Goal: Find specific page/section: Find specific page/section

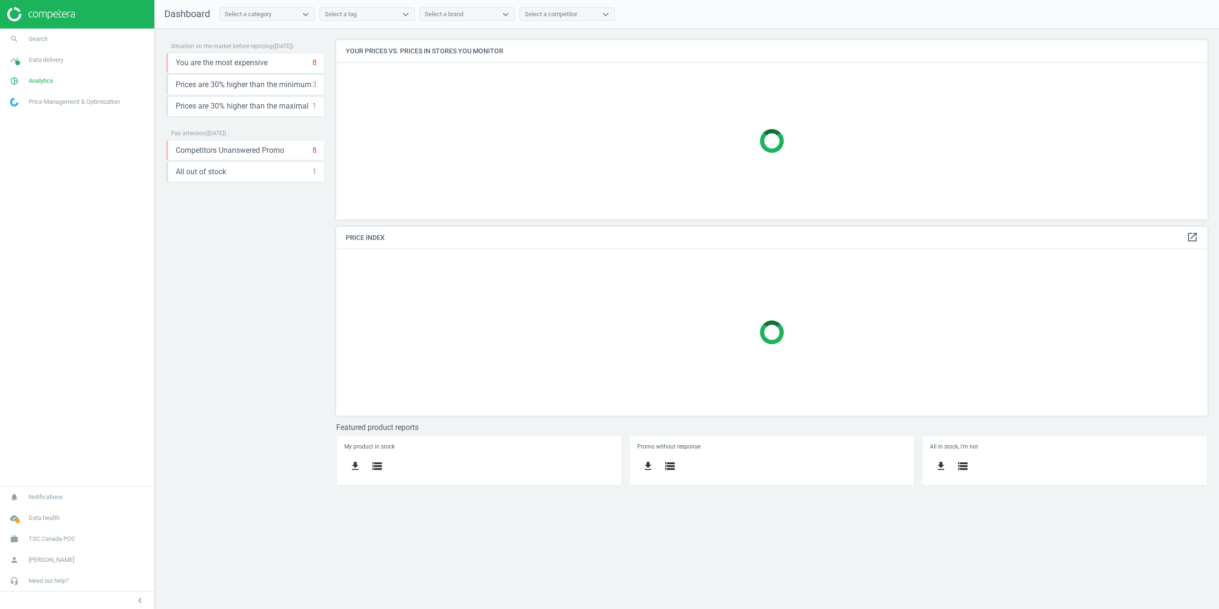
click at [41, 534] on link "work TSC Canada POC" at bounding box center [77, 538] width 154 height 21
click at [40, 524] on span "Campaign settings" at bounding box center [33, 526] width 47 height 8
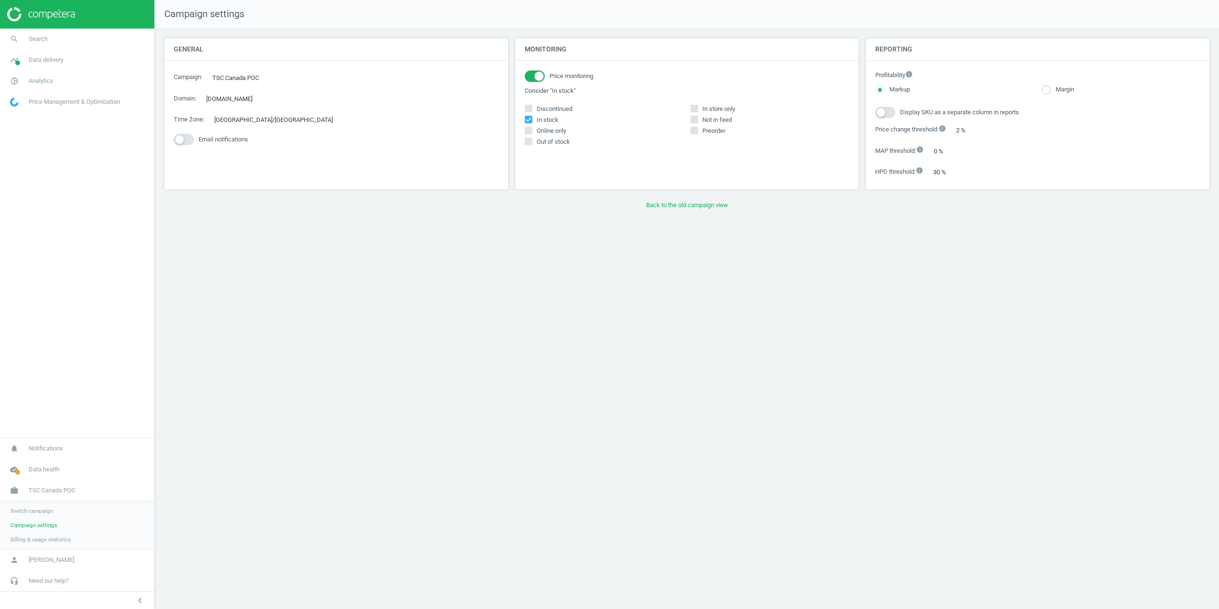
click at [663, 217] on div "Campaign settings General Campaign : TSC Canada POC edit Domain : tsc.ca edit T…" at bounding box center [687, 304] width 1064 height 609
click at [663, 205] on button "Back to the old campaign view" at bounding box center [686, 205] width 1045 height 17
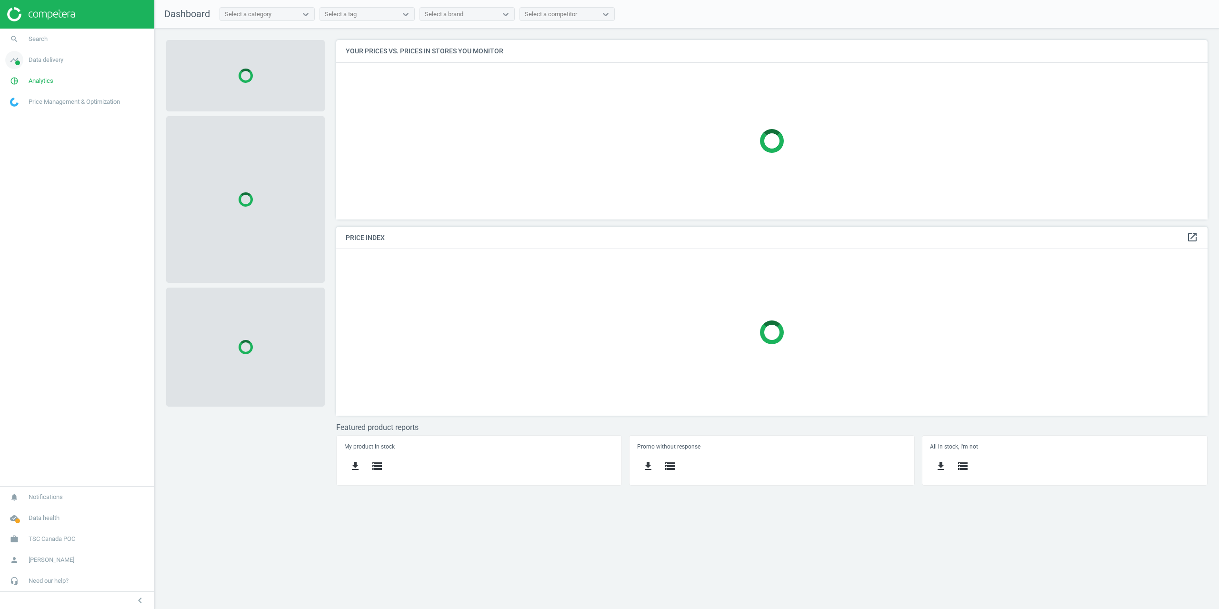
scroll to position [194, 886]
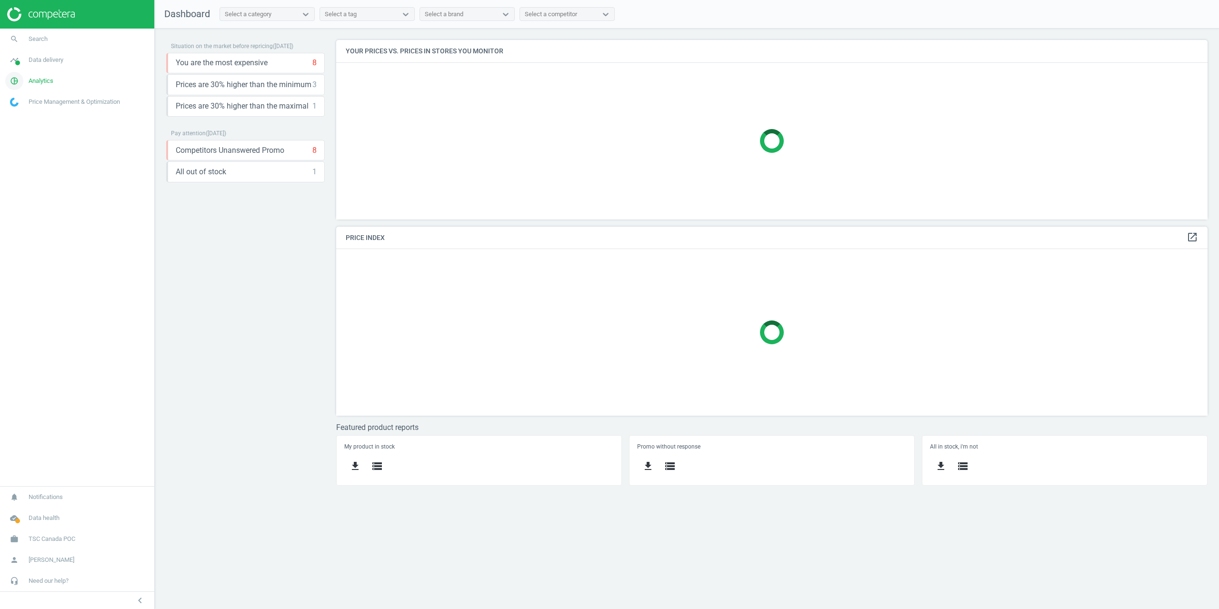
click at [36, 82] on span "Analytics" at bounding box center [41, 81] width 25 height 9
click at [49, 56] on span "Data delivery" at bounding box center [46, 60] width 35 height 9
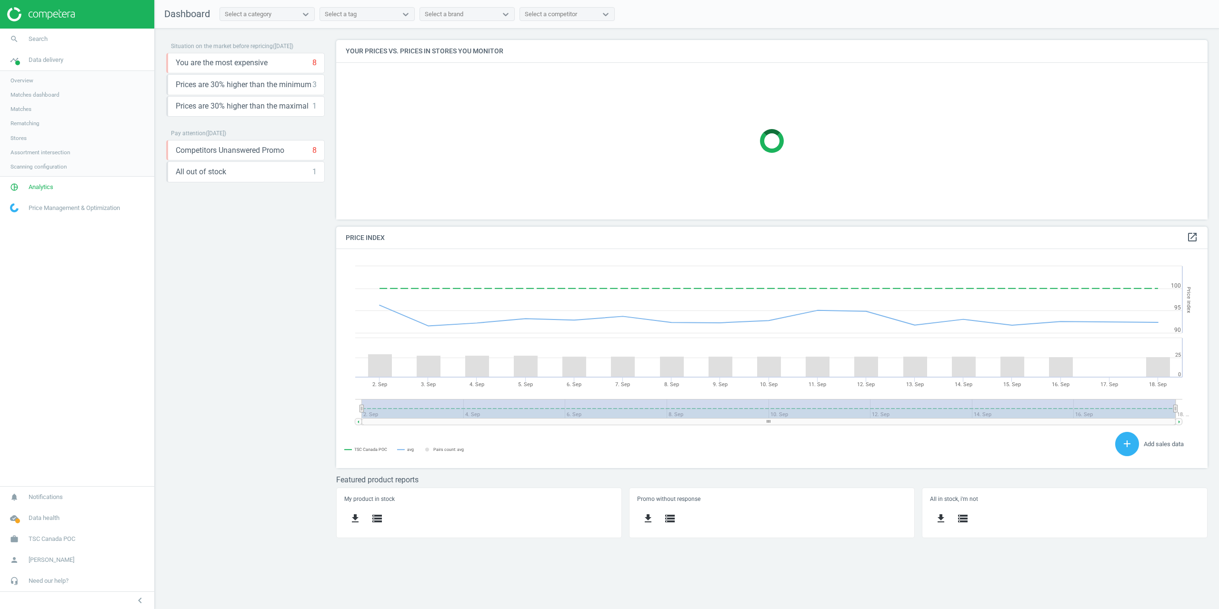
scroll to position [234, 886]
click at [36, 152] on span "Assortment intersection" at bounding box center [40, 153] width 60 height 8
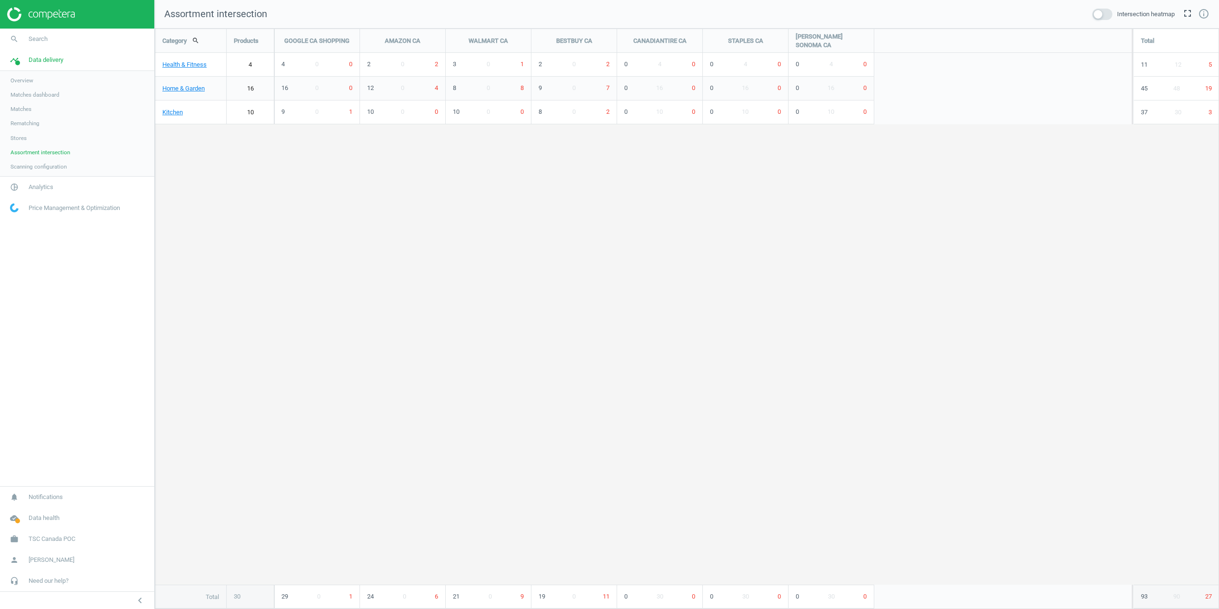
scroll to position [595, 1079]
click at [184, 62] on link "Health & Fitness" at bounding box center [190, 65] width 71 height 24
click at [201, 57] on link "Outdoor Activities & Sports" at bounding box center [190, 65] width 71 height 24
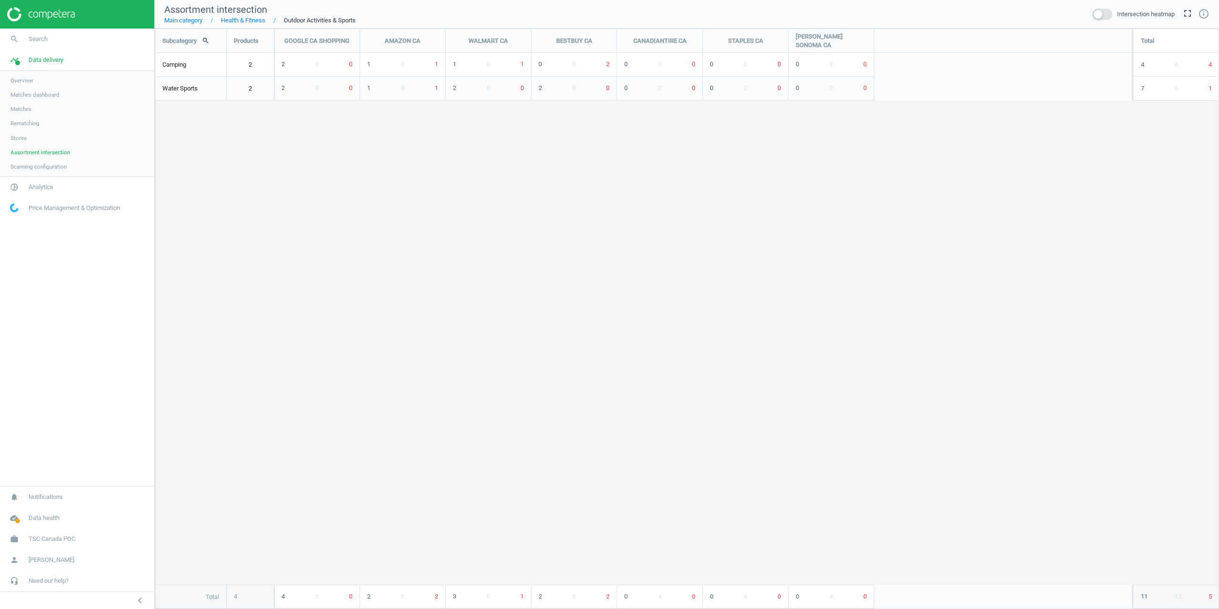
click at [254, 64] on link "2" at bounding box center [250, 65] width 47 height 24
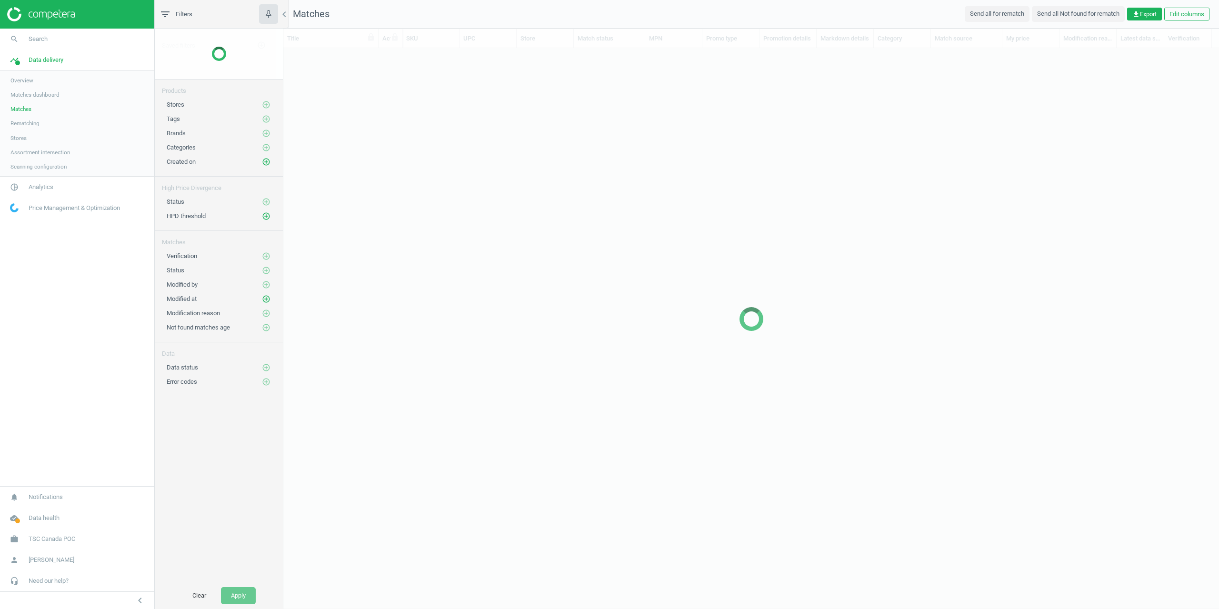
scroll to position [546, 928]
click at [250, 79] on div "Products" at bounding box center [219, 87] width 128 height 16
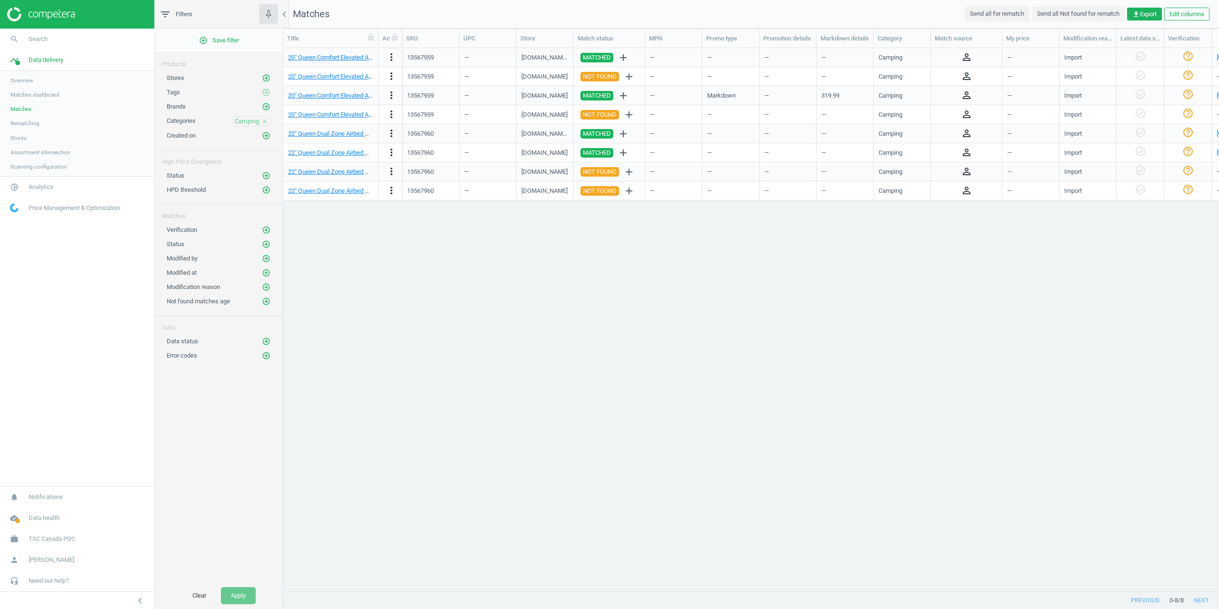
click at [263, 120] on icon "close" at bounding box center [264, 121] width 7 height 7
click at [265, 122] on icon "add_circle_outline" at bounding box center [266, 121] width 9 height 9
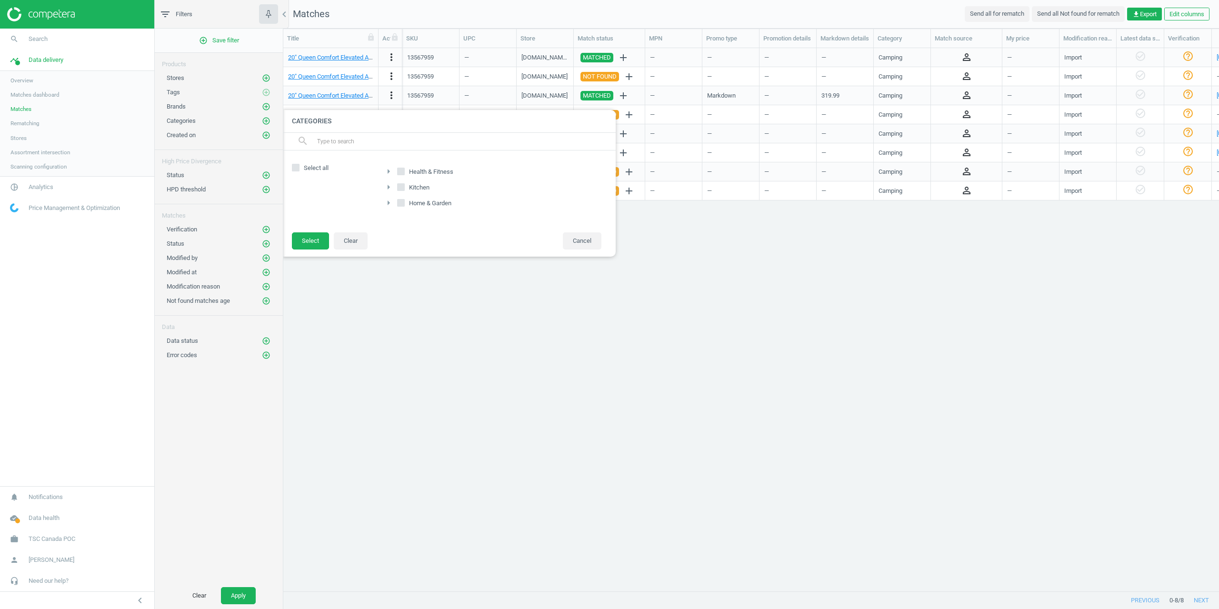
click at [336, 144] on input "text" at bounding box center [462, 141] width 292 height 15
click at [265, 123] on icon "add_circle_outline" at bounding box center [266, 121] width 9 height 9
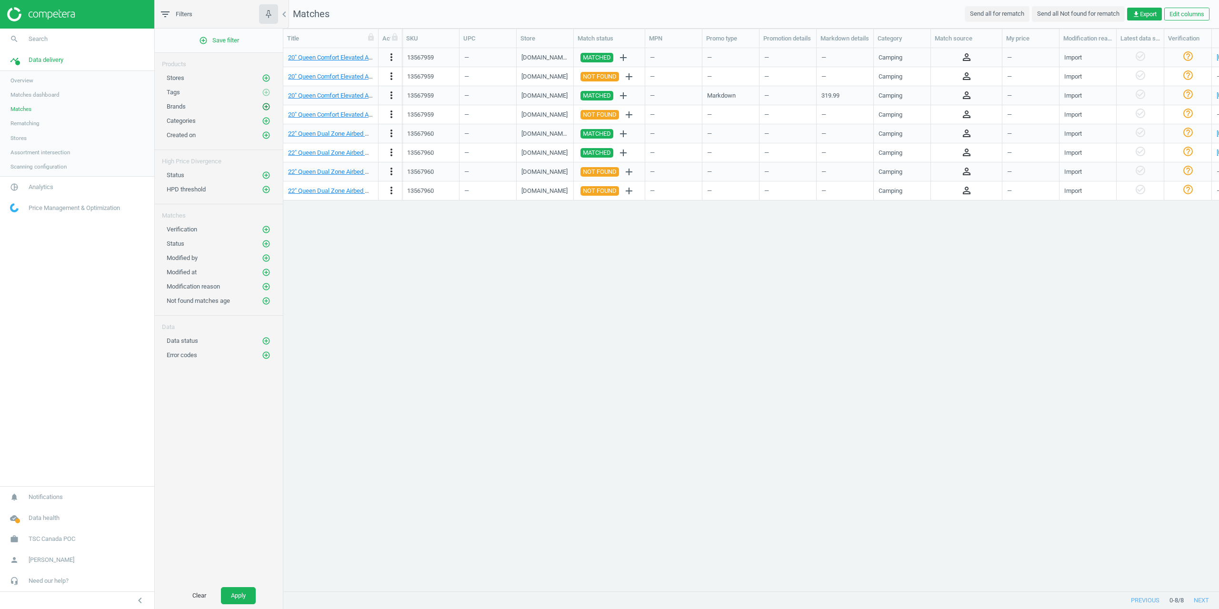
click at [262, 106] on icon "add_circle_outline" at bounding box center [266, 106] width 9 height 9
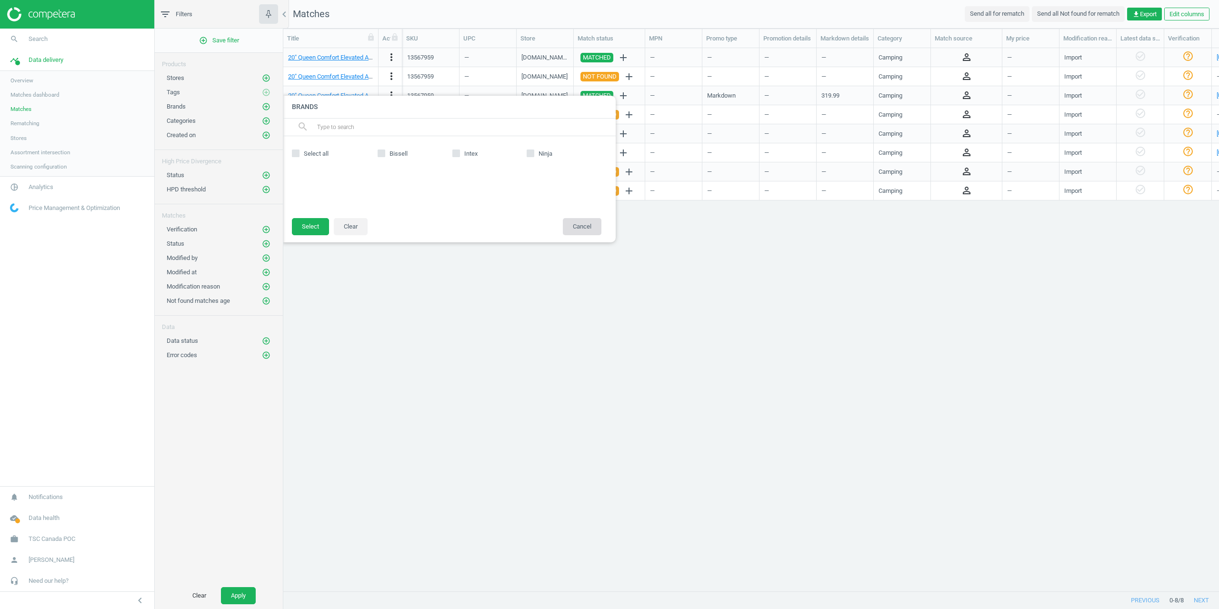
click at [577, 221] on button "Cancel" at bounding box center [582, 226] width 39 height 17
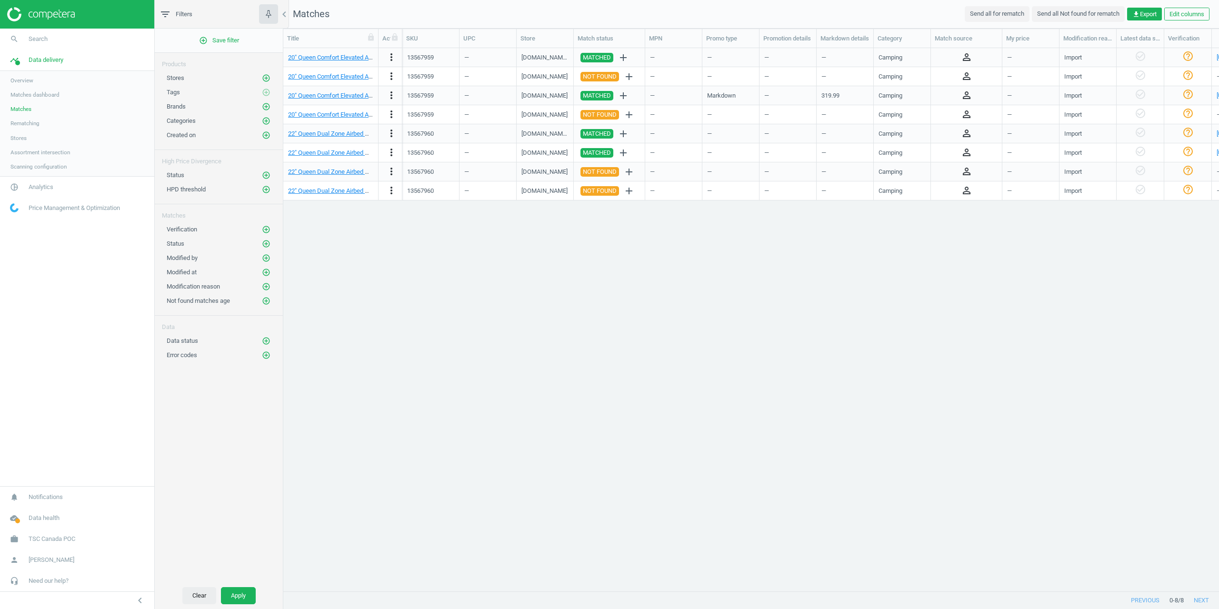
drag, startPoint x: 200, startPoint y: 596, endPoint x: 200, endPoint y: 588, distance: 8.1
click at [200, 597] on button "Clear" at bounding box center [199, 595] width 34 height 17
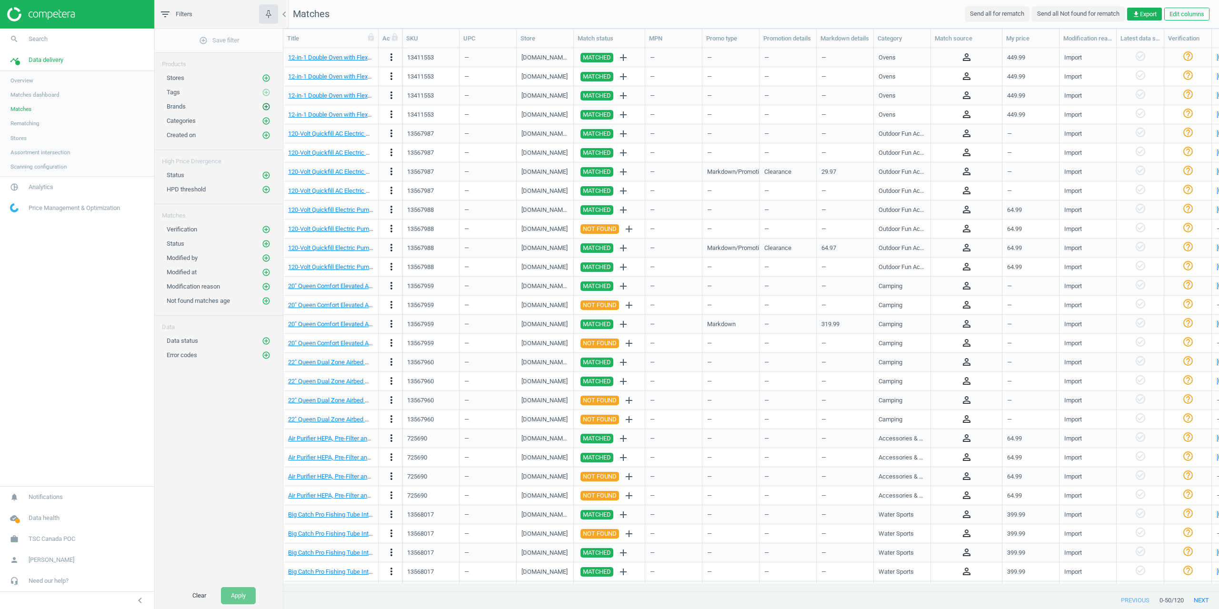
drag, startPoint x: 274, startPoint y: 109, endPoint x: 268, endPoint y: 106, distance: 7.0
click at [270, 109] on div "Brands add_circle_outline" at bounding box center [219, 104] width 128 height 14
click at [268, 106] on icon "add_circle_outline" at bounding box center [266, 106] width 9 height 9
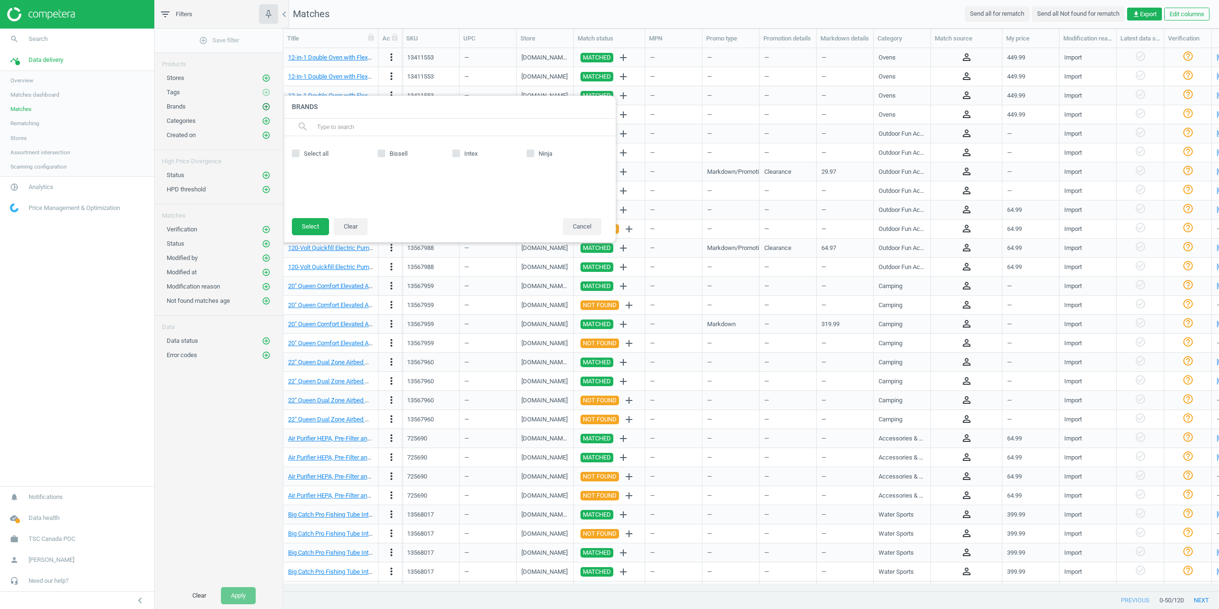
click at [267, 105] on icon "add_circle_outline" at bounding box center [266, 106] width 9 height 9
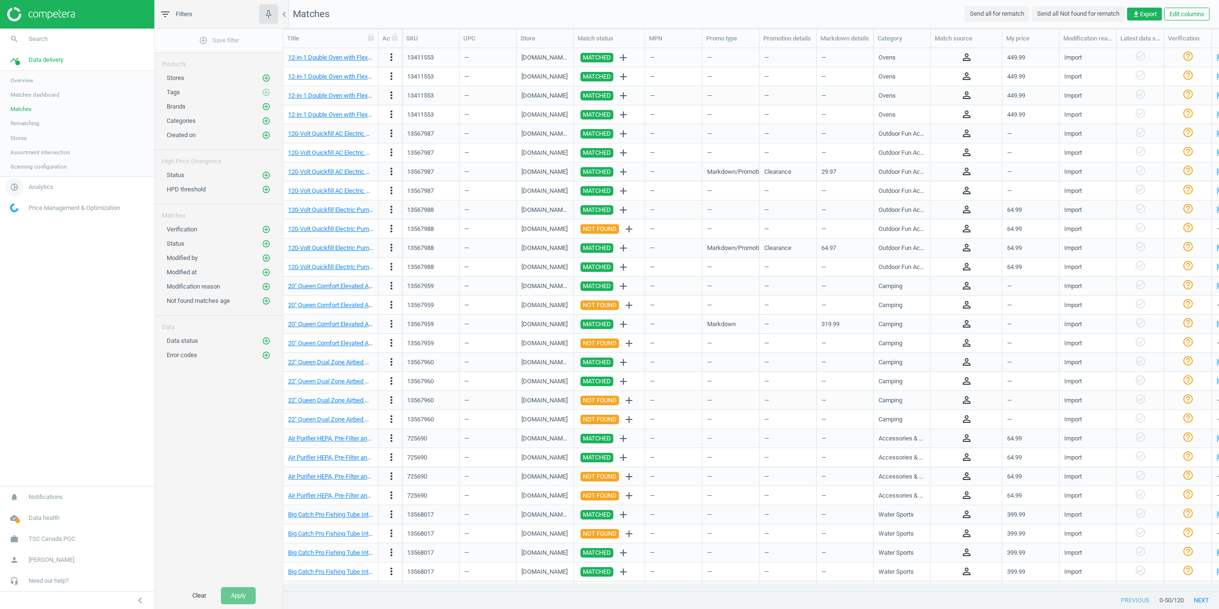
click at [29, 184] on span "Analytics" at bounding box center [41, 187] width 25 height 9
click at [19, 117] on span "Products" at bounding box center [21, 116] width 22 height 8
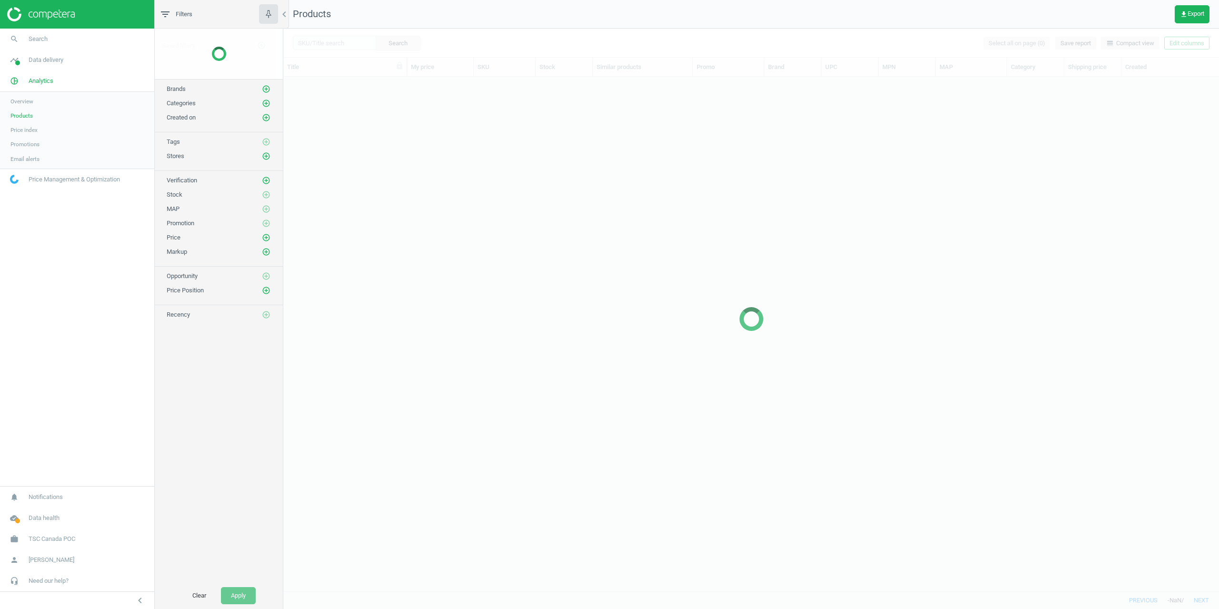
scroll to position [507, 928]
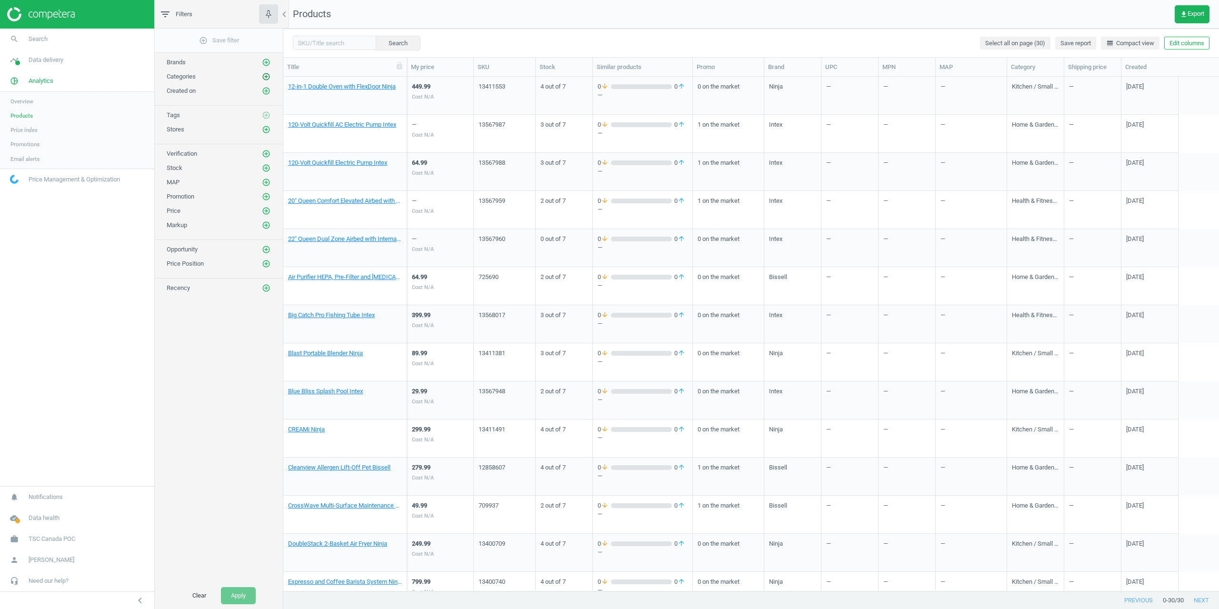
click at [268, 79] on icon "add_circle_outline" at bounding box center [266, 76] width 9 height 9
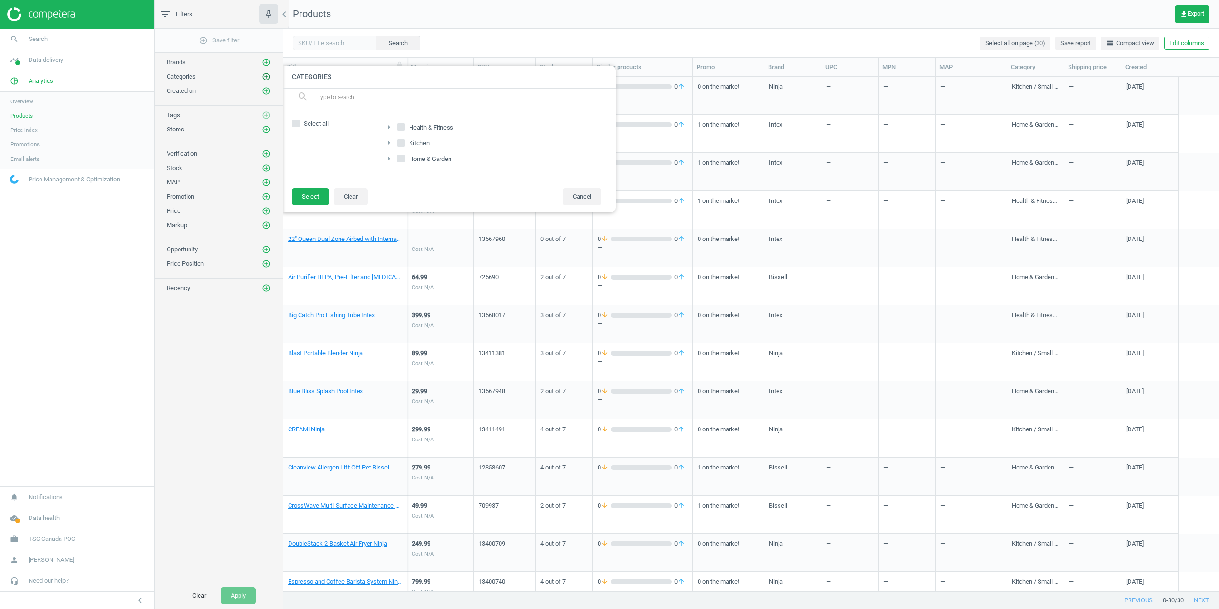
click at [268, 79] on icon "add_circle_outline" at bounding box center [266, 76] width 9 height 9
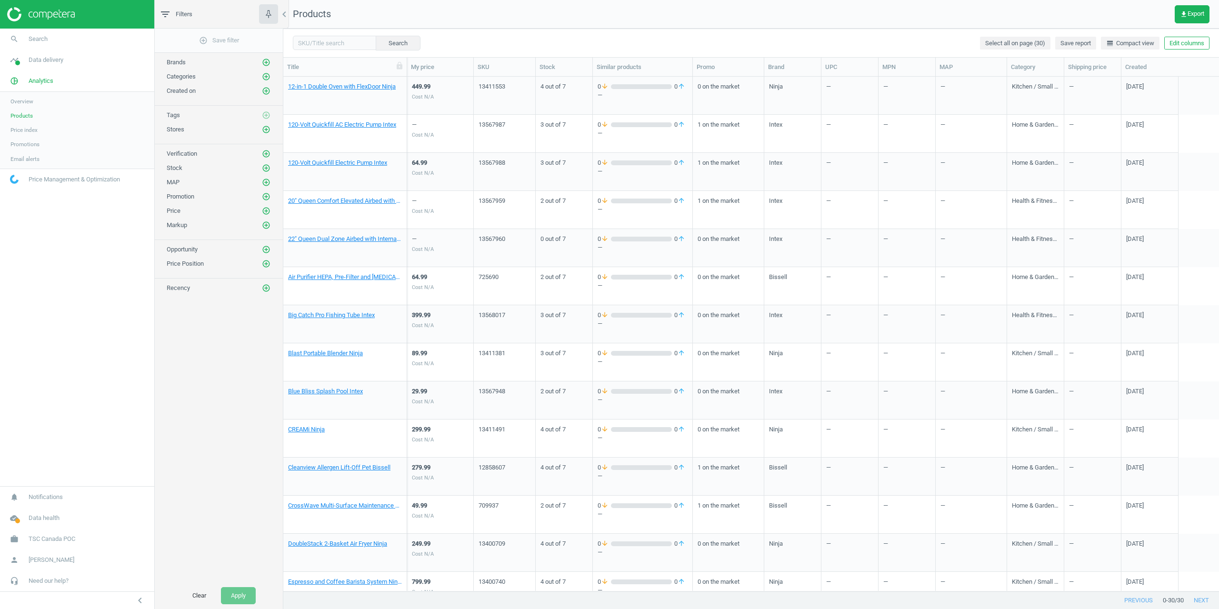
click at [268, 140] on div "add_circle_outline Save filter Brands add_circle_outline Categories add_circle_…" at bounding box center [219, 306] width 128 height 554
click at [267, 131] on icon "add_circle_outline" at bounding box center [266, 129] width 9 height 9
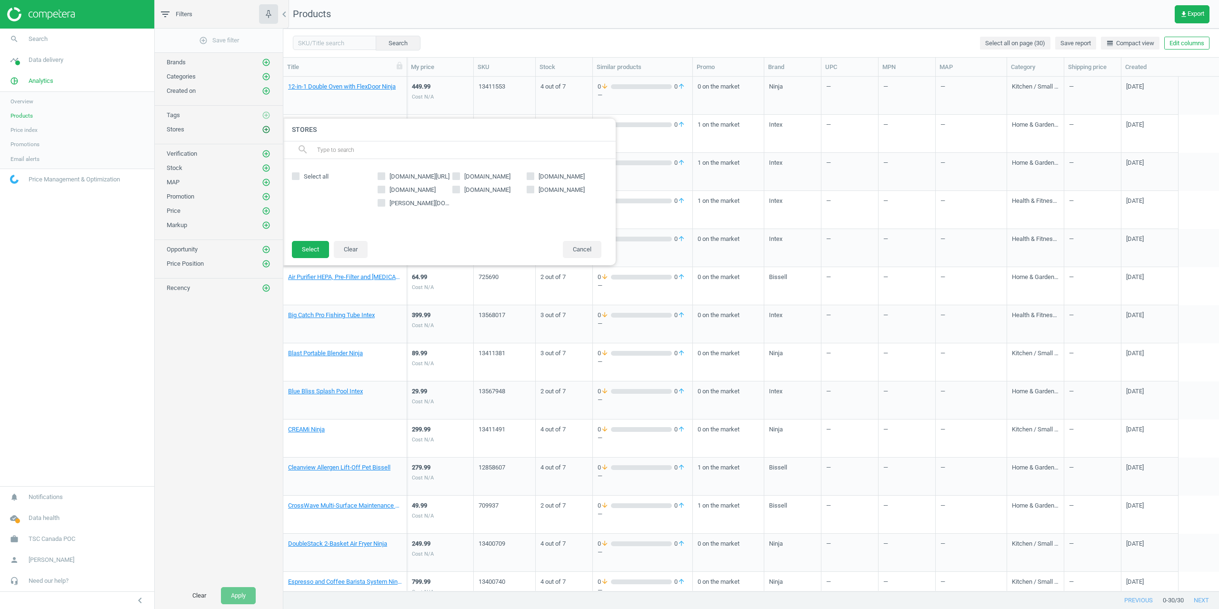
click at [267, 131] on icon "add_circle_outline" at bounding box center [266, 129] width 9 height 9
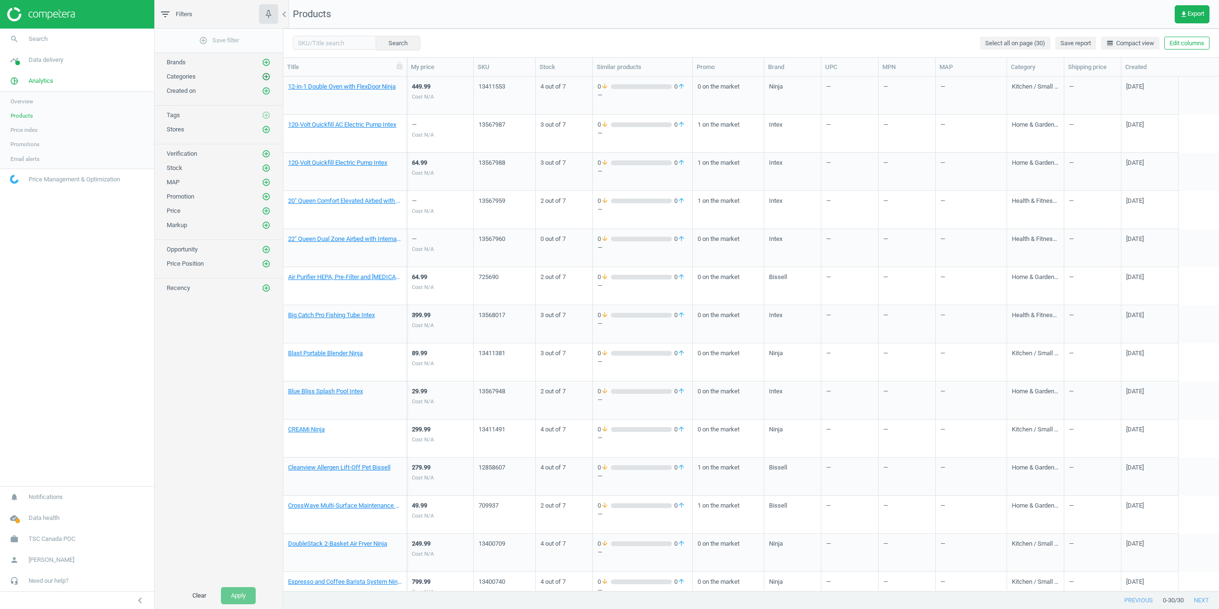
click at [269, 78] on icon "add_circle_outline" at bounding box center [266, 76] width 9 height 9
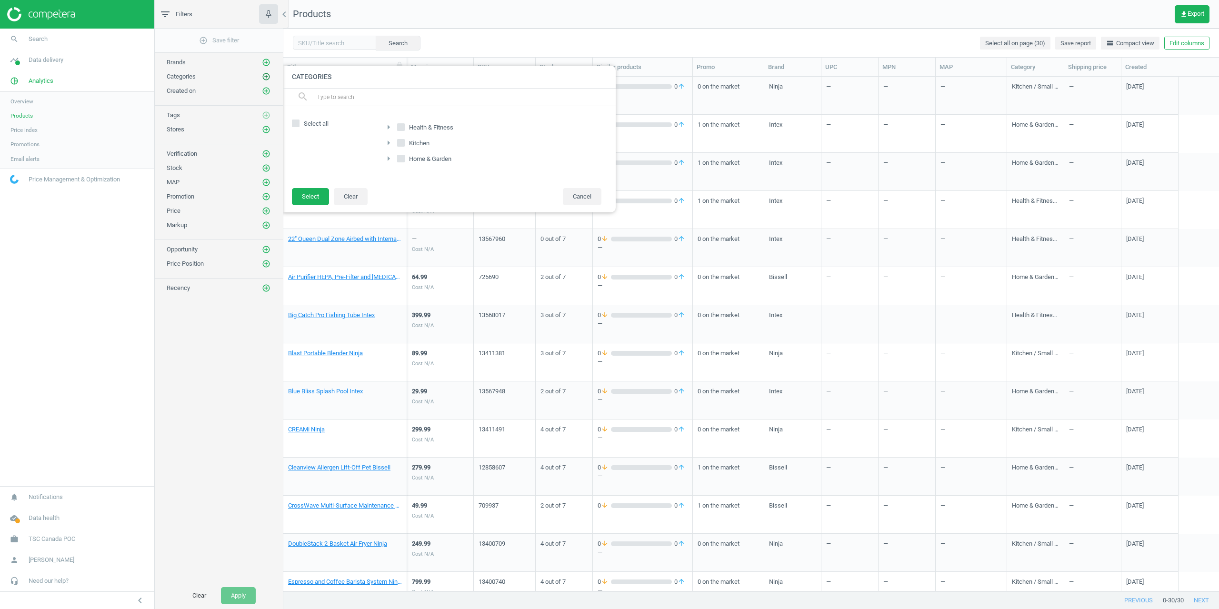
click at [269, 78] on icon "add_circle_outline" at bounding box center [266, 76] width 9 height 9
